Goal: Information Seeking & Learning: Learn about a topic

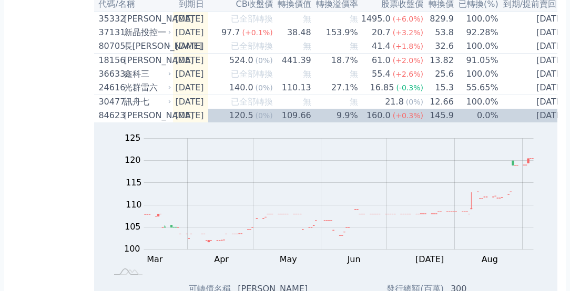
scroll to position [990, 0]
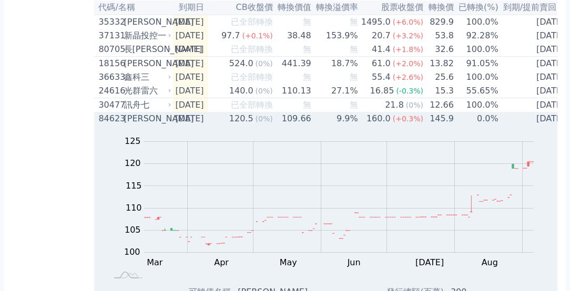
click at [140, 125] on div "[PERSON_NAME]" at bounding box center [146, 119] width 45 height 13
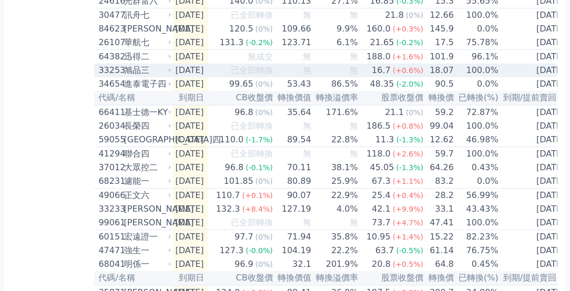
scroll to position [1089, 0]
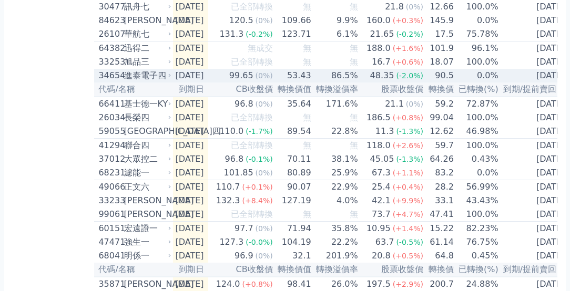
click at [145, 82] on div "進泰電子四" at bounding box center [146, 75] width 45 height 13
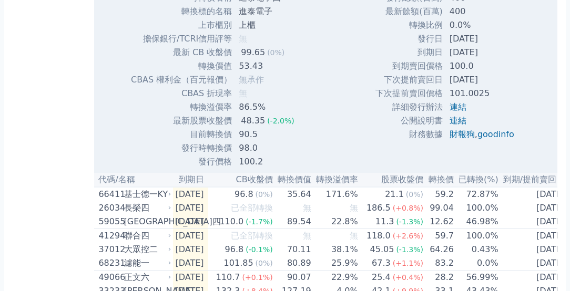
scroll to position [1336, 0]
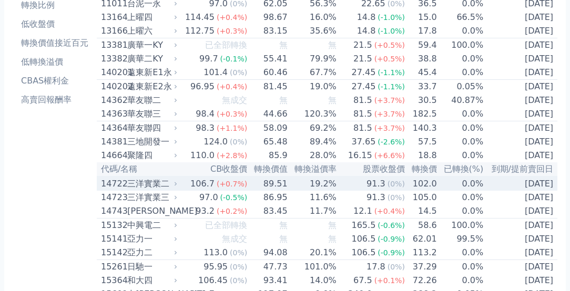
scroll to position [95, 0]
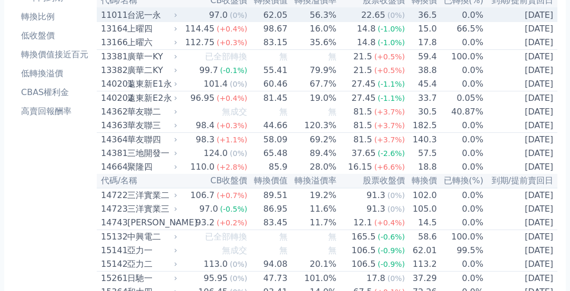
click at [153, 15] on div "台泥一永" at bounding box center [150, 15] width 47 height 13
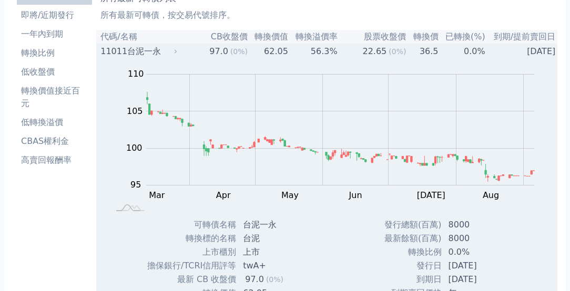
scroll to position [38, 0]
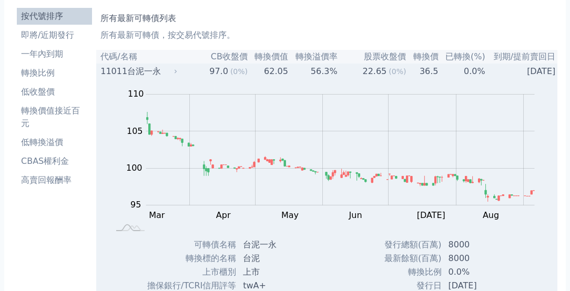
click at [154, 73] on div "台泥一永" at bounding box center [151, 71] width 48 height 13
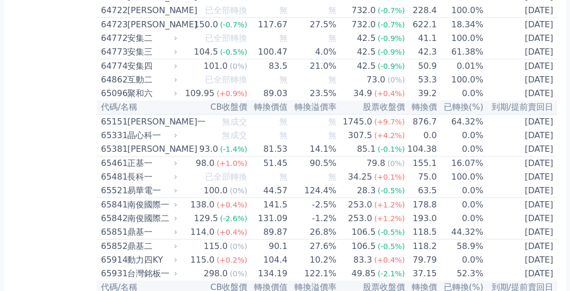
scroll to position [4501, 0]
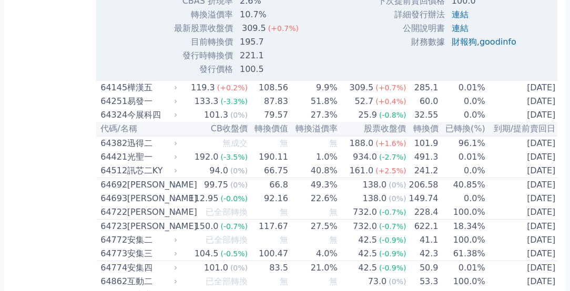
scroll to position [4639, 0]
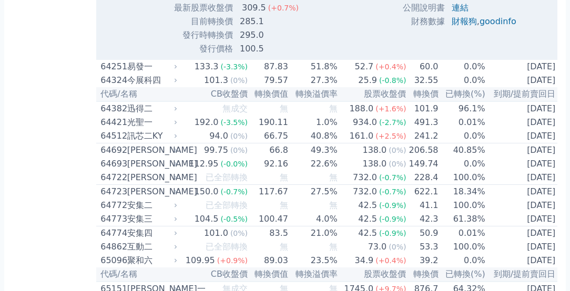
scroll to position [4671, 0]
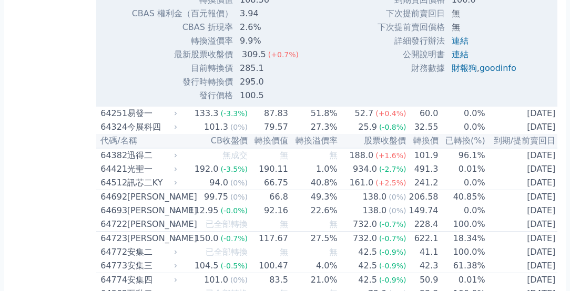
scroll to position [4623, 0]
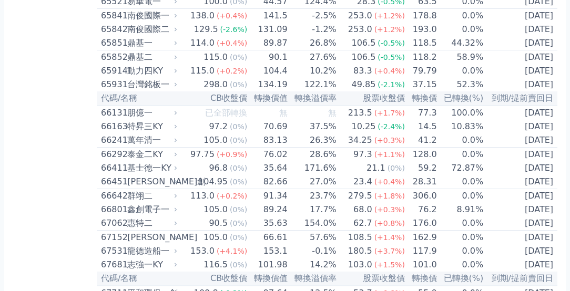
scroll to position [4700, 0]
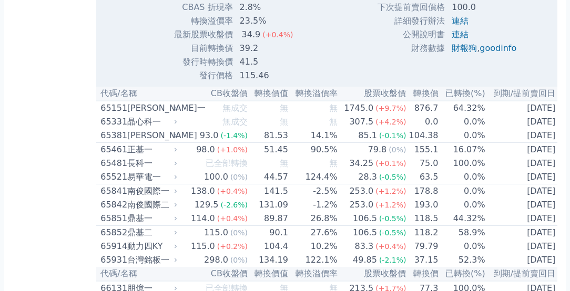
scroll to position [4837, 0]
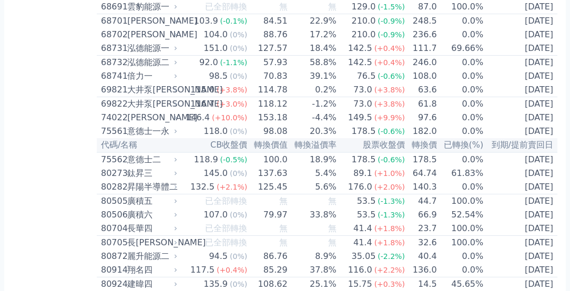
scroll to position [5184, 0]
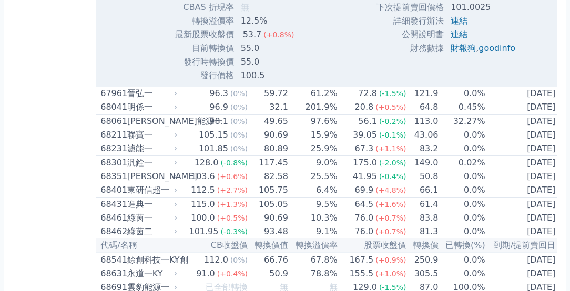
scroll to position [5237, 0]
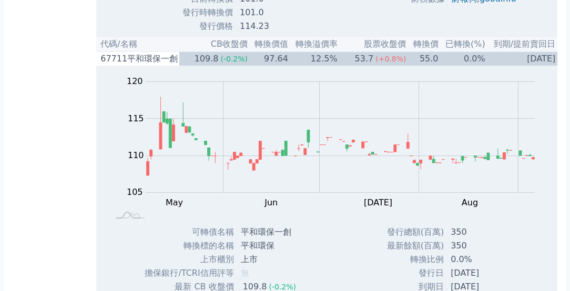
scroll to position [5265, 0]
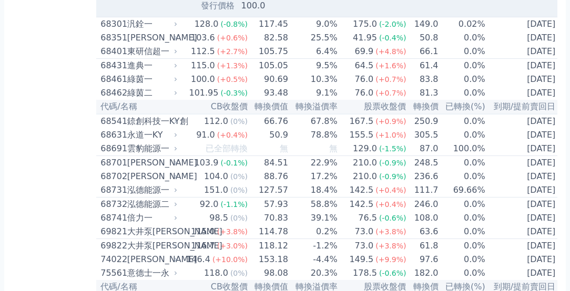
scroll to position [5262, 0]
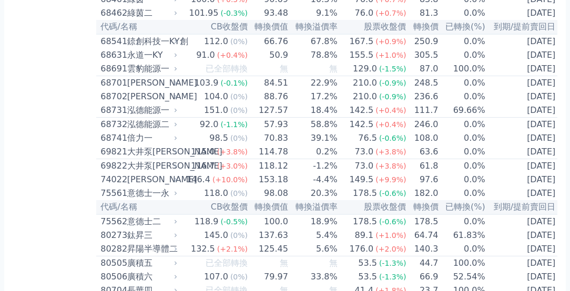
scroll to position [5458, 0]
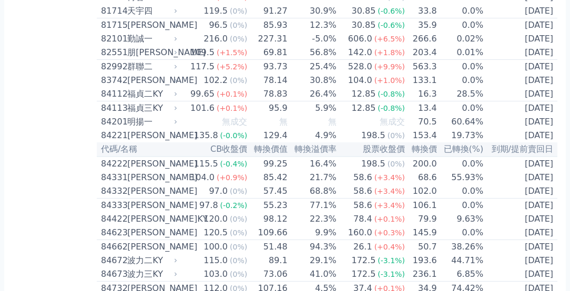
scroll to position [5541, 0]
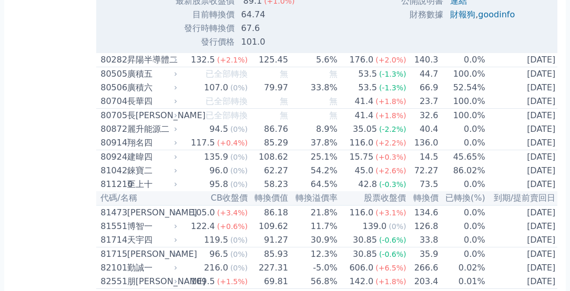
scroll to position [5647, 0]
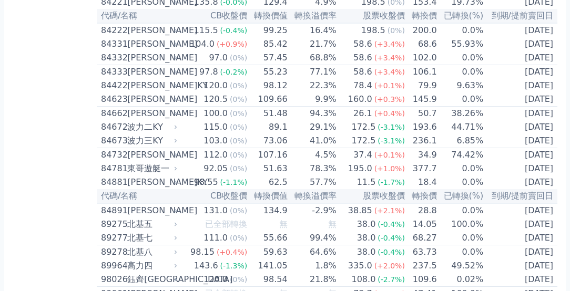
scroll to position [5670, 0]
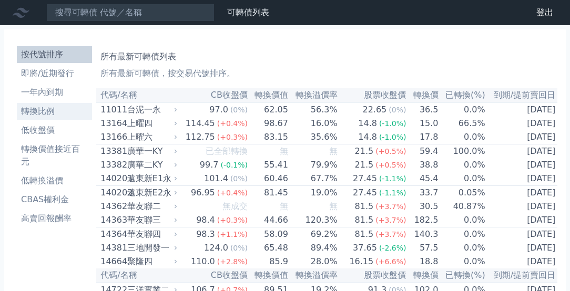
scroll to position [0, 0]
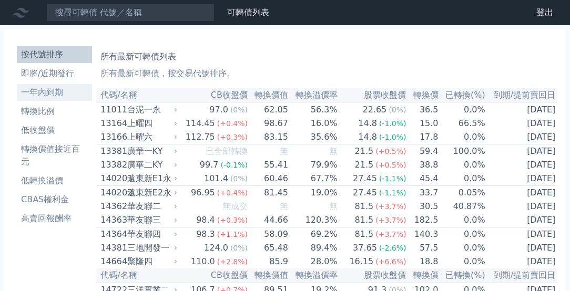
click at [42, 88] on li "一年內到期" at bounding box center [54, 92] width 75 height 13
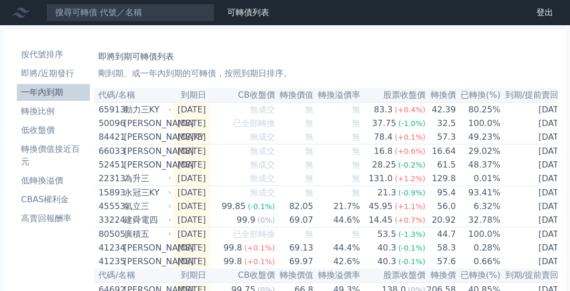
click at [476, 95] on th "已轉換(%)" at bounding box center [479, 95] width 45 height 14
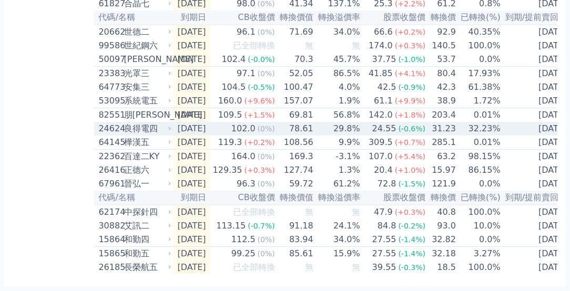
scroll to position [1574, 0]
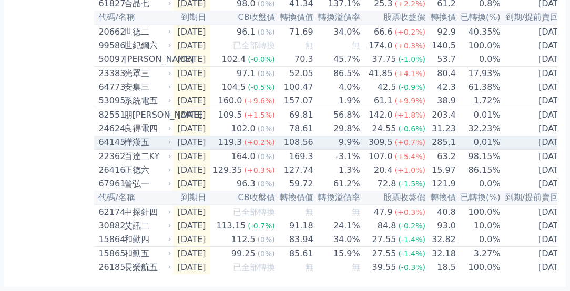
click at [159, 149] on div "樺漢五" at bounding box center [146, 142] width 45 height 13
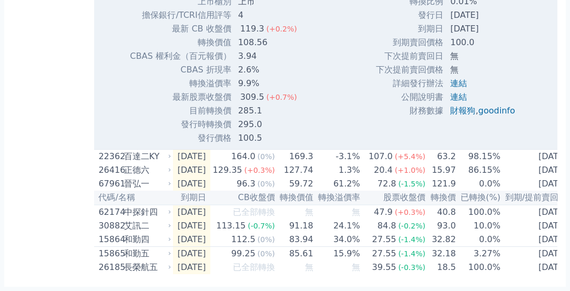
scroll to position [1903, 0]
drag, startPoint x: 235, startPoint y: 192, endPoint x: 258, endPoint y: 192, distance: 23.2
click at [258, 118] on td "285.1" at bounding box center [269, 111] width 74 height 14
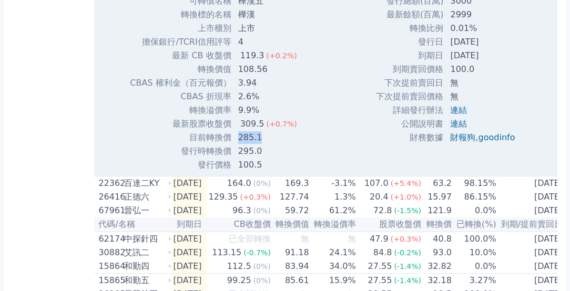
scroll to position [1839, 0]
